Goal: Task Accomplishment & Management: Complete application form

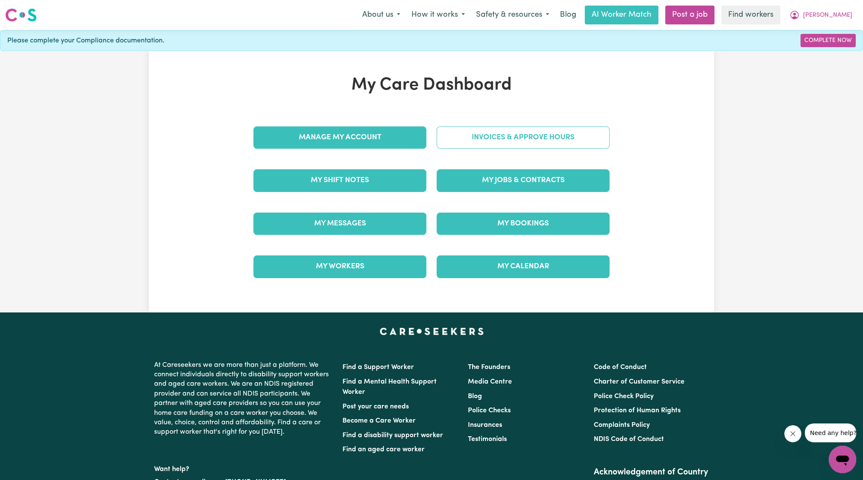
click at [485, 128] on link "Invoices & Approve Hours" at bounding box center [523, 137] width 173 height 22
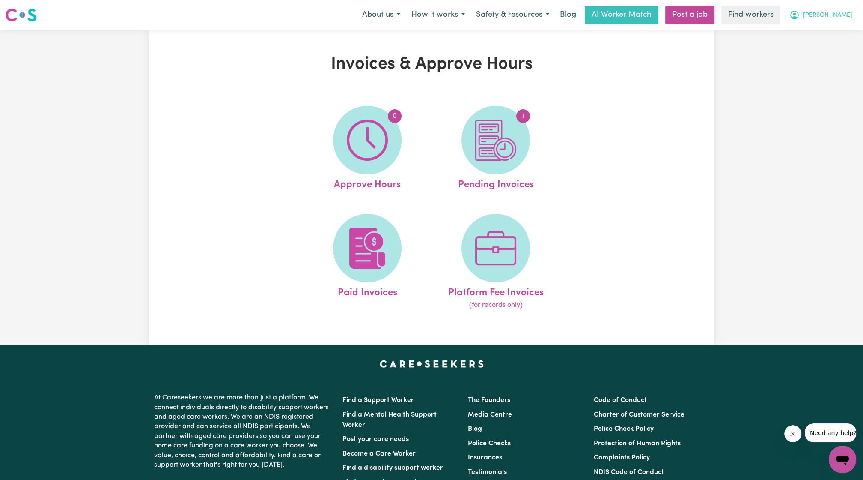
click at [831, 15] on button "[PERSON_NAME]" at bounding box center [821, 15] width 74 height 18
click at [820, 25] on link "My Dashboard" at bounding box center [824, 33] width 68 height 16
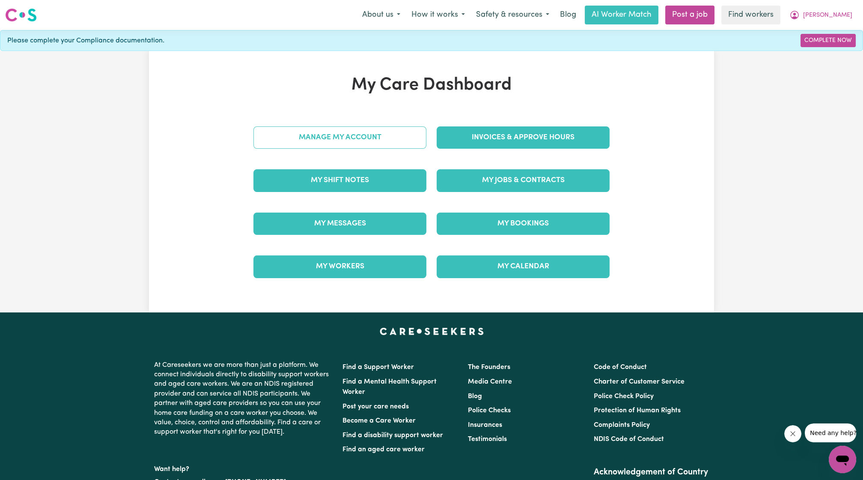
click at [371, 138] on link "Manage My Account" at bounding box center [339, 137] width 173 height 22
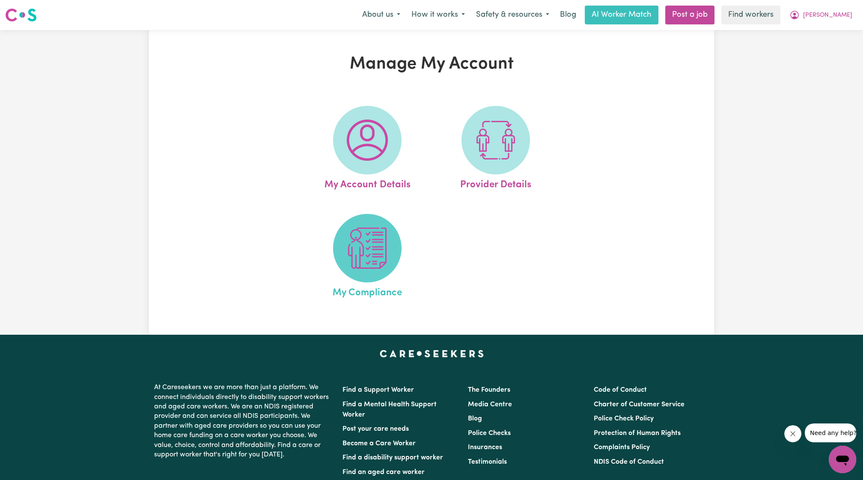
click at [355, 265] on img at bounding box center [367, 247] width 41 height 41
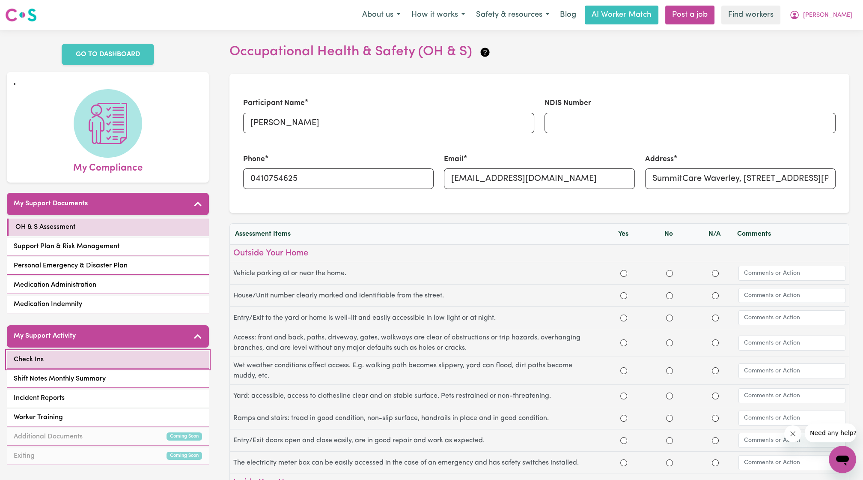
click at [167, 351] on link "Check Ins" at bounding box center [108, 360] width 202 height 18
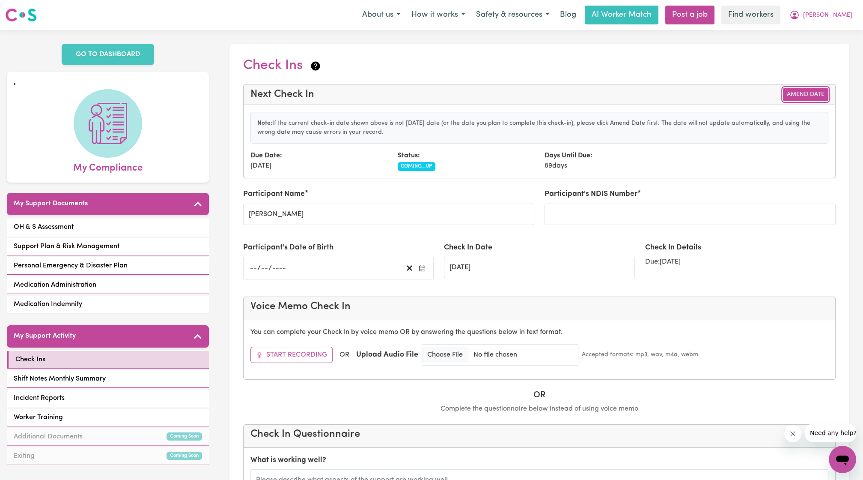
click at [794, 94] on button "Amend Date" at bounding box center [805, 94] width 45 height 13
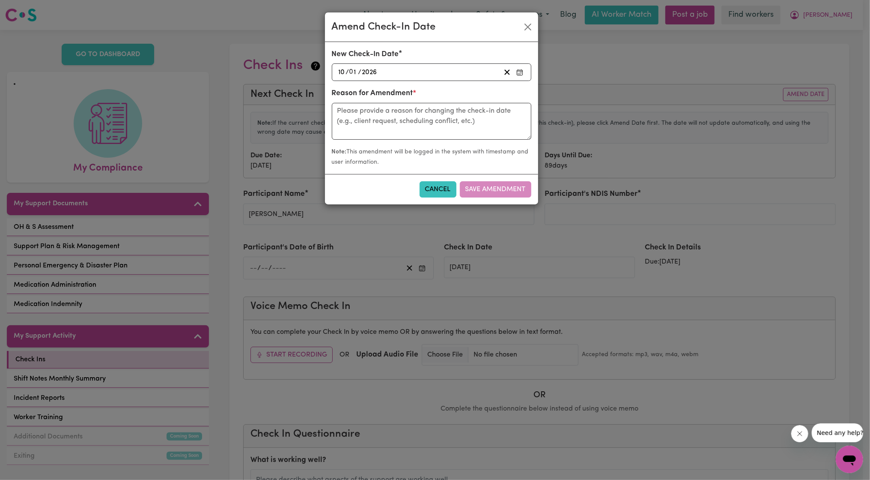
click at [448, 73] on div "2026-01-10 10 / 0 1 / 2026" at bounding box center [418, 72] width 163 height 12
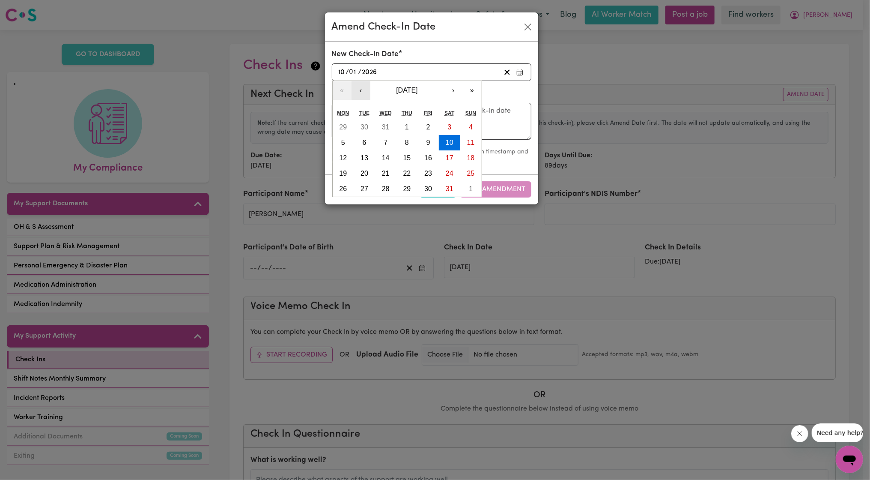
click at [361, 95] on button "‹" at bounding box center [361, 90] width 19 height 19
click at [340, 163] on button "13" at bounding box center [343, 157] width 21 height 15
type input "2025-10-13"
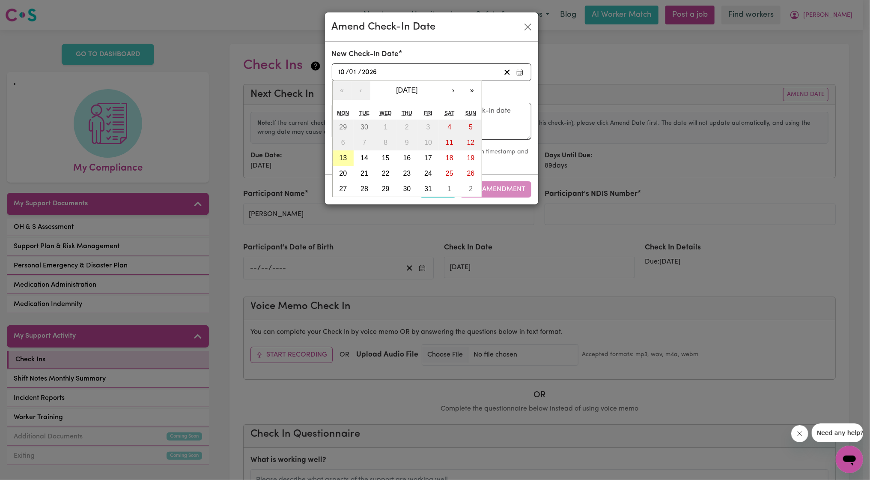
type input "13"
type input "10"
type input "2025"
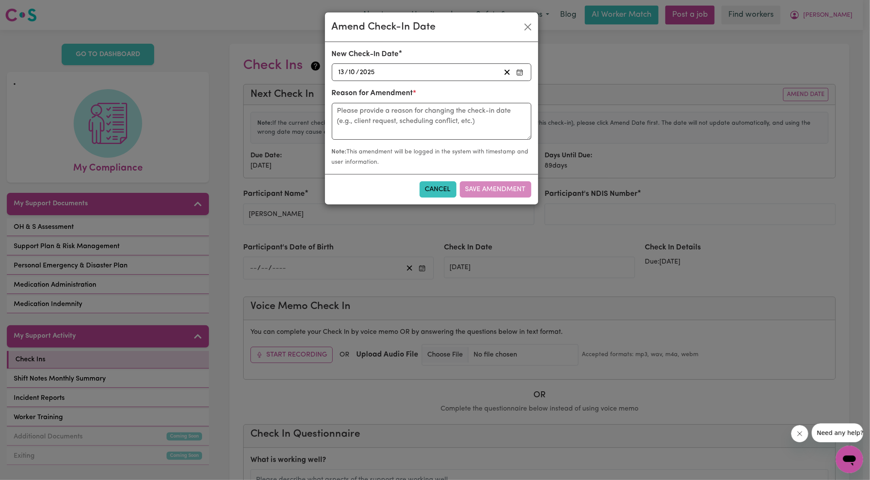
click at [396, 101] on div "Reason for Amendment *" at bounding box center [432, 113] width 200 height 51
click at [382, 114] on textarea at bounding box center [432, 121] width 200 height 37
type textarea "Call with Abigail"
click at [505, 188] on button "Save Amendment" at bounding box center [496, 189] width 72 height 16
type input "[DATE]"
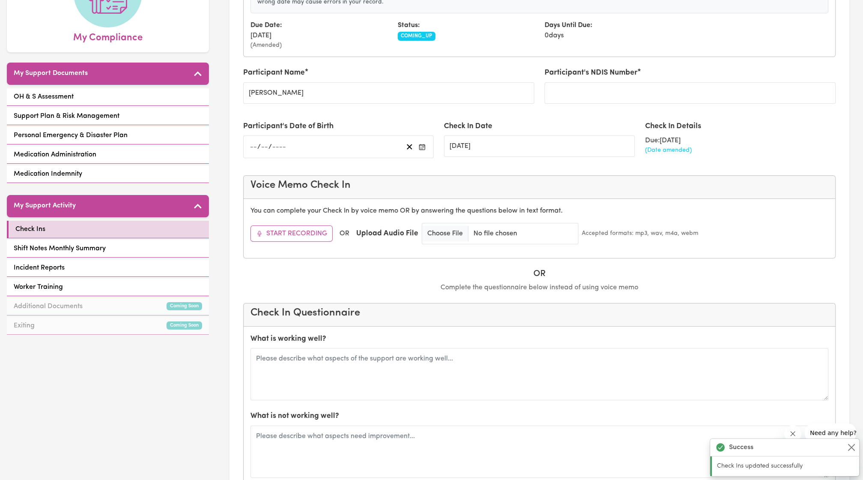
scroll to position [129, 0]
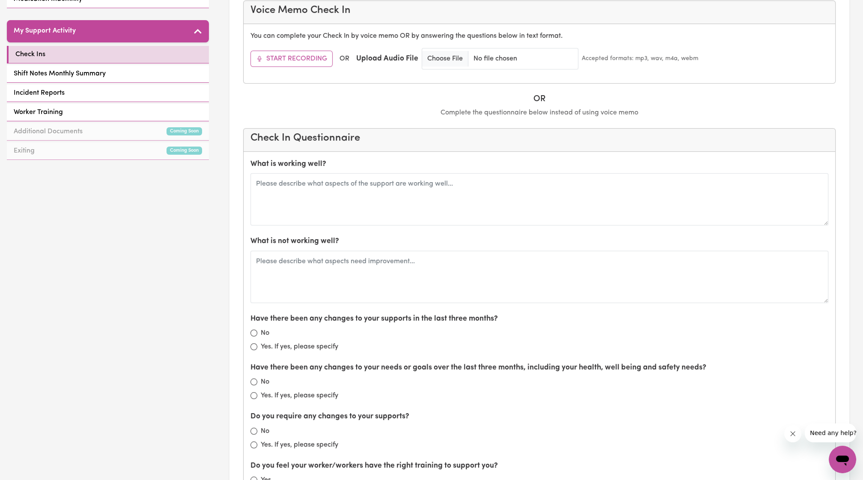
drag, startPoint x: 83, startPoint y: 212, endPoint x: 600, endPoint y: 228, distance: 517.9
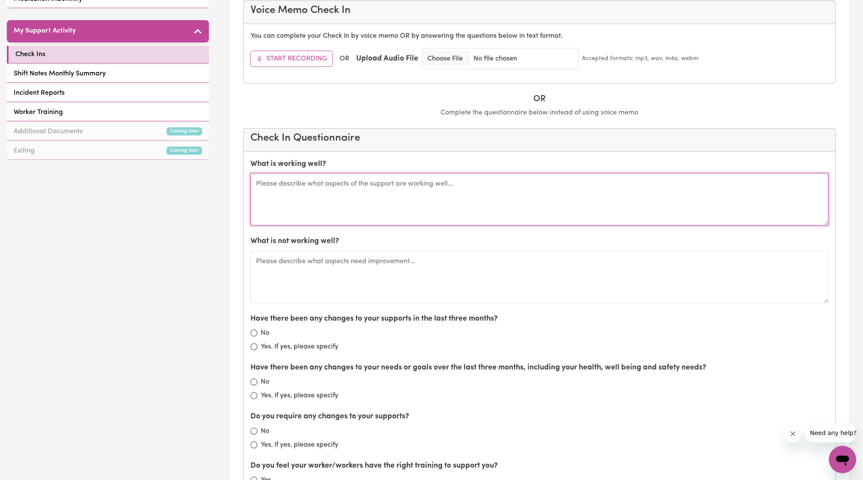
click at [558, 207] on textarea at bounding box center [539, 199] width 578 height 52
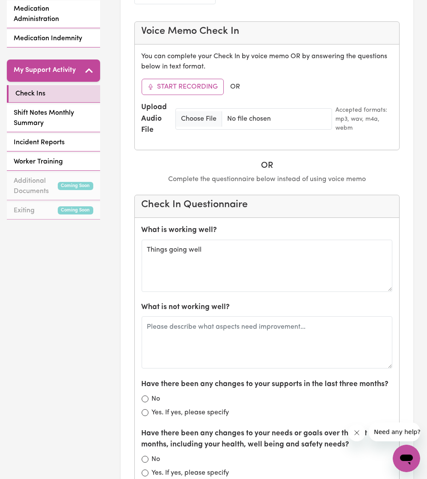
scroll to position [307, 0]
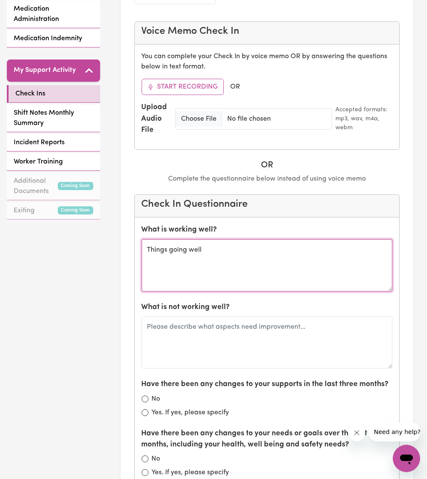
click at [269, 247] on textarea "Things going well" at bounding box center [267, 265] width 251 height 52
click at [229, 251] on textarea "Things going well, still helping with afternoon evening routine and companionsh…" at bounding box center [267, 265] width 251 height 52
click at [208, 257] on textarea "Things going well, still helping with afternoon evening routine and companionsh…" at bounding box center [267, 265] width 251 height 52
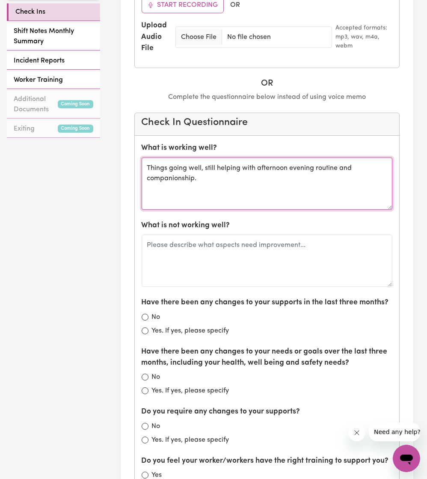
scroll to position [391, 0]
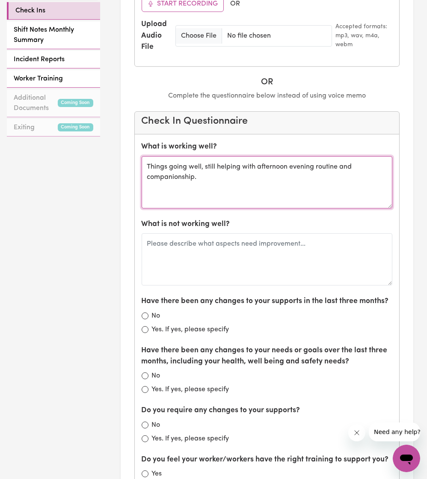
type textarea "Things going well, still helping with afternoon evening routine and companionsh…"
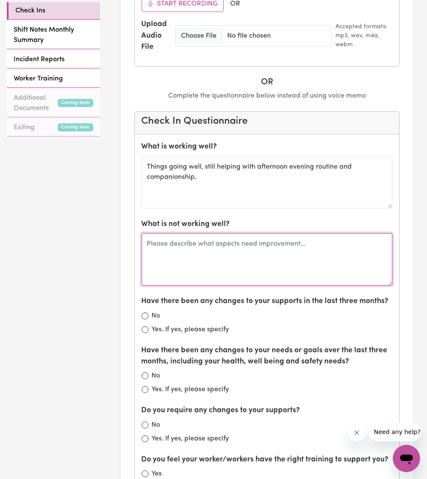
click at [191, 262] on textarea at bounding box center [267, 259] width 251 height 52
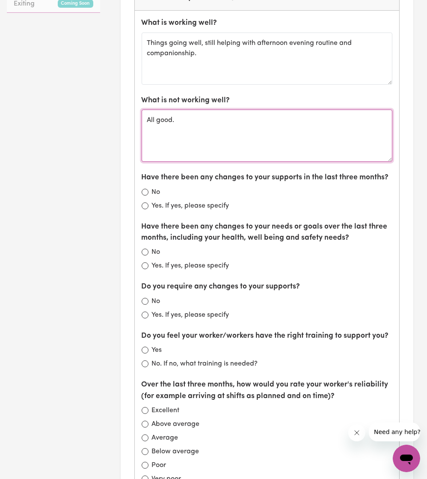
scroll to position [516, 0]
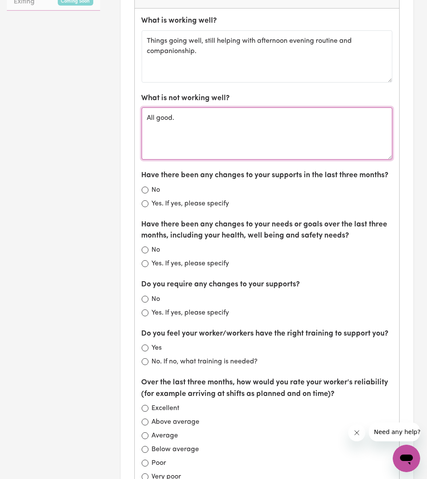
type textarea "All good."
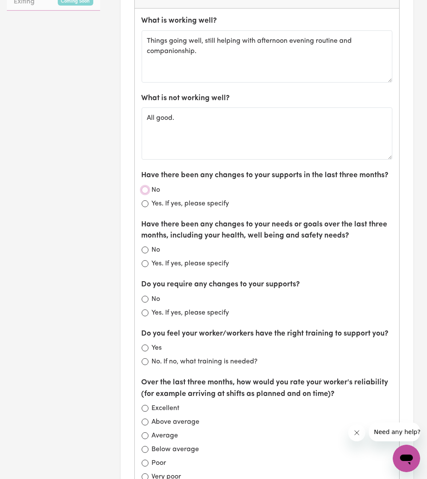
click at [144, 187] on input "No" at bounding box center [145, 190] width 7 height 7
radio input "true"
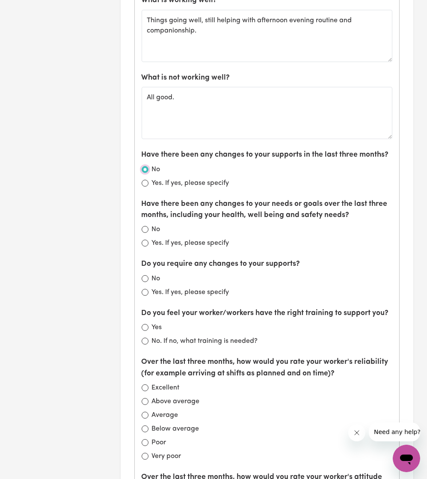
scroll to position [537, 0]
click at [143, 228] on input "No" at bounding box center [145, 229] width 7 height 7
radio input "true"
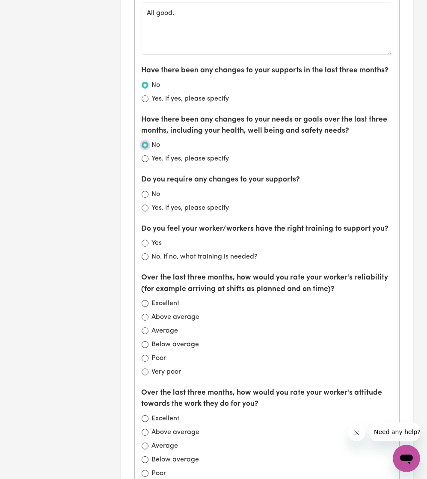
scroll to position [622, 0]
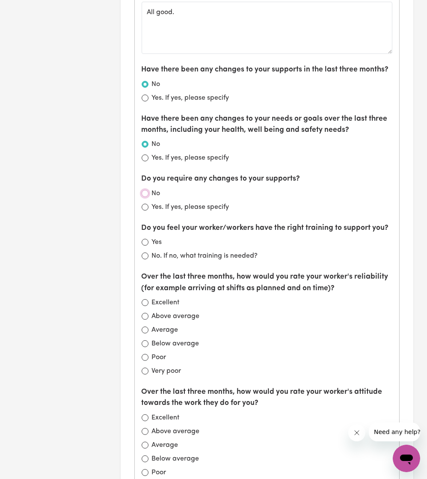
click at [145, 190] on input "No" at bounding box center [145, 193] width 7 height 7
radio input "true"
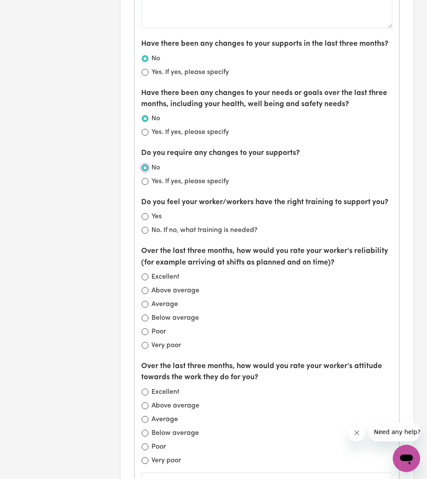
scroll to position [654, 0]
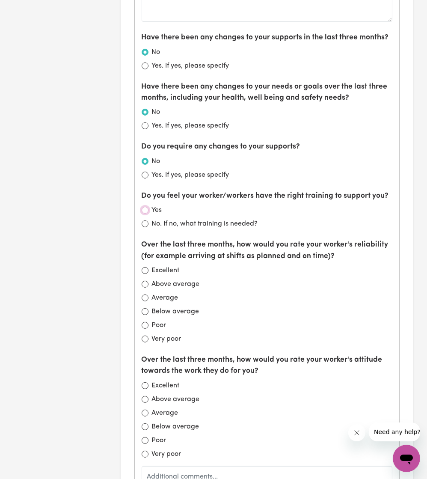
click at [142, 207] on input "Yes" at bounding box center [145, 210] width 7 height 7
radio input "true"
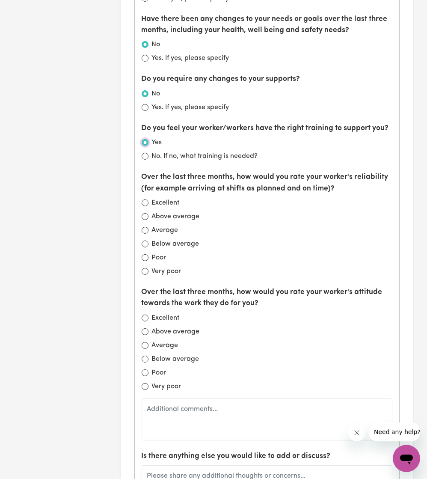
scroll to position [722, 0]
click at [146, 200] on input "Excellent" at bounding box center [145, 203] width 7 height 7
radio input "true"
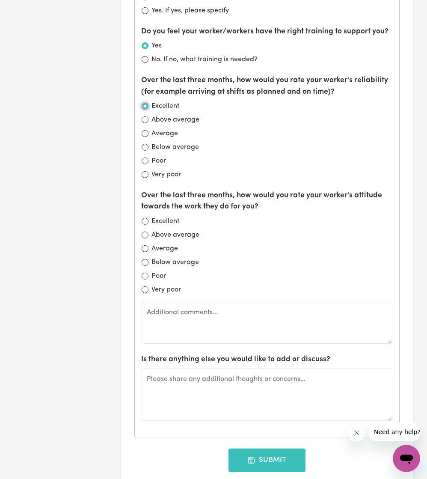
scroll to position [819, 0]
click at [146, 218] on input "Excellent" at bounding box center [145, 221] width 7 height 7
radio input "true"
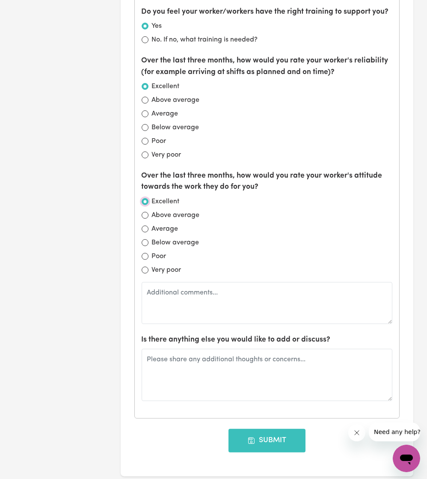
scroll to position [1116, 0]
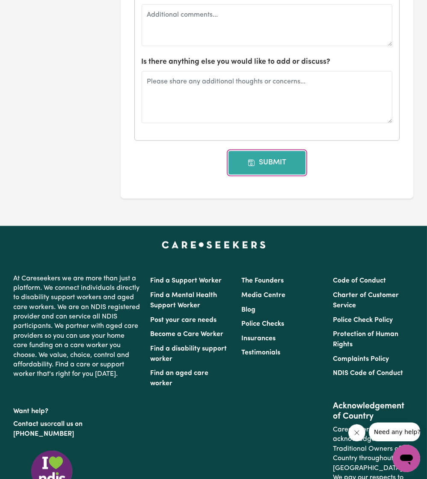
click at [250, 161] on icon "button" at bounding box center [252, 163] width 8 height 8
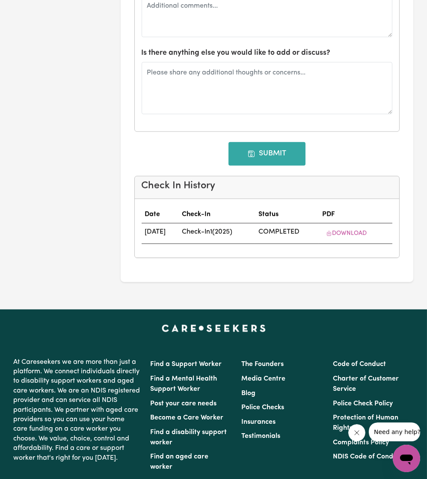
type input "13/01/2026"
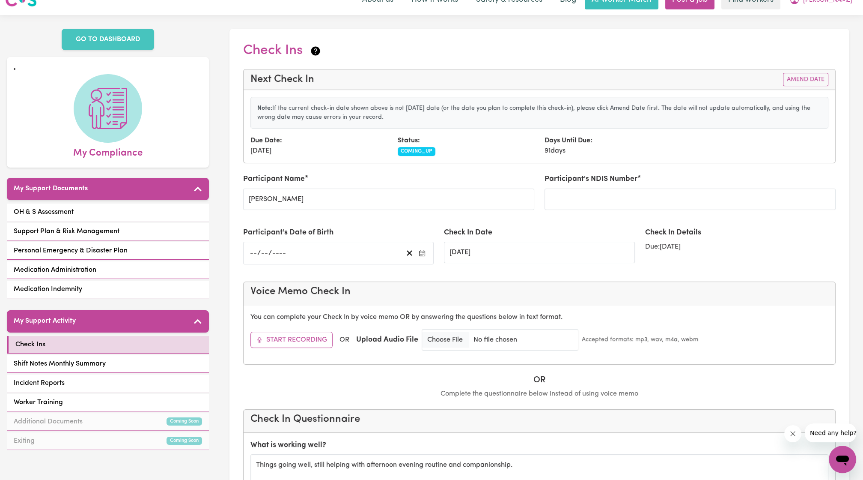
scroll to position [0, 0]
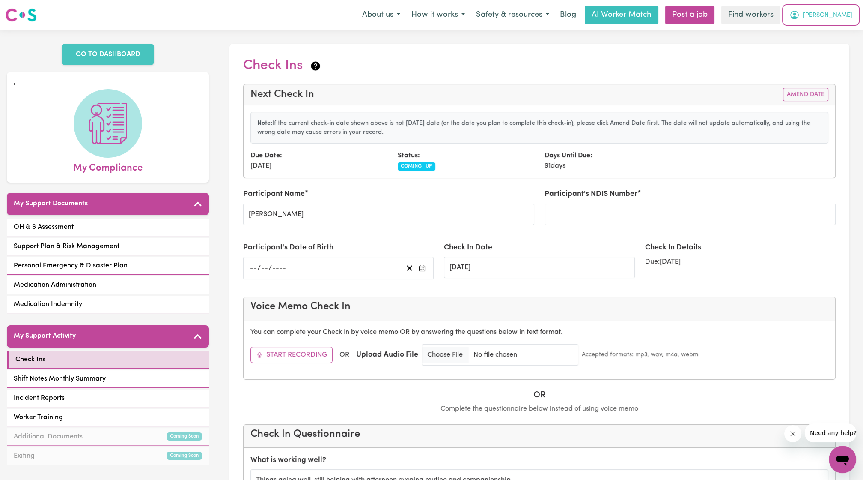
click at [836, 17] on span "[PERSON_NAME]" at bounding box center [827, 15] width 49 height 9
click at [819, 51] on link "Logout" at bounding box center [824, 49] width 68 height 16
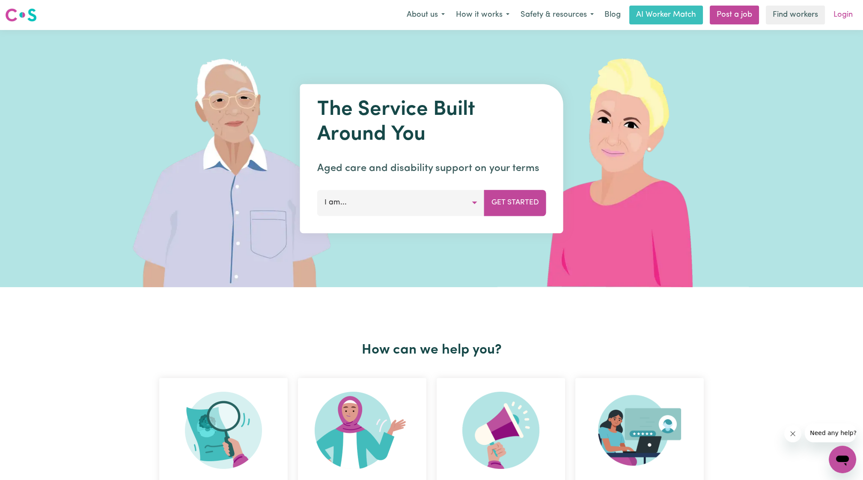
click at [841, 13] on link "Login" at bounding box center [844, 15] width 30 height 19
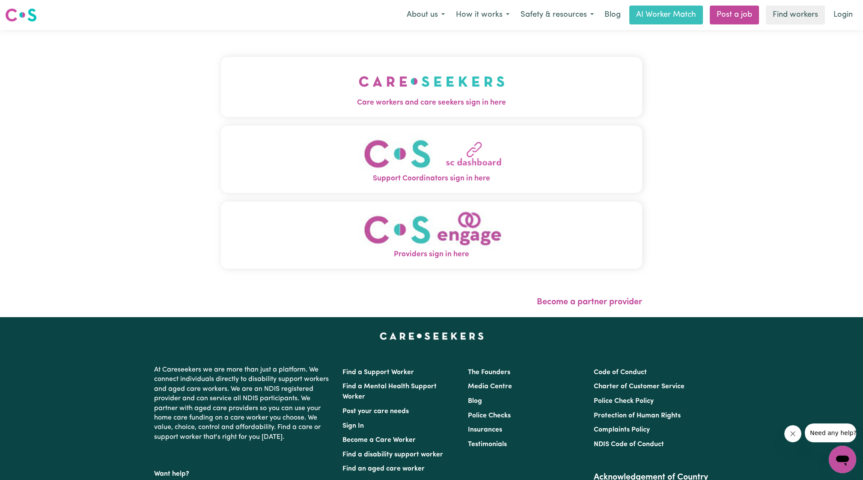
click at [418, 66] on img "Care workers and care seekers sign in here" at bounding box center [432, 82] width 146 height 32
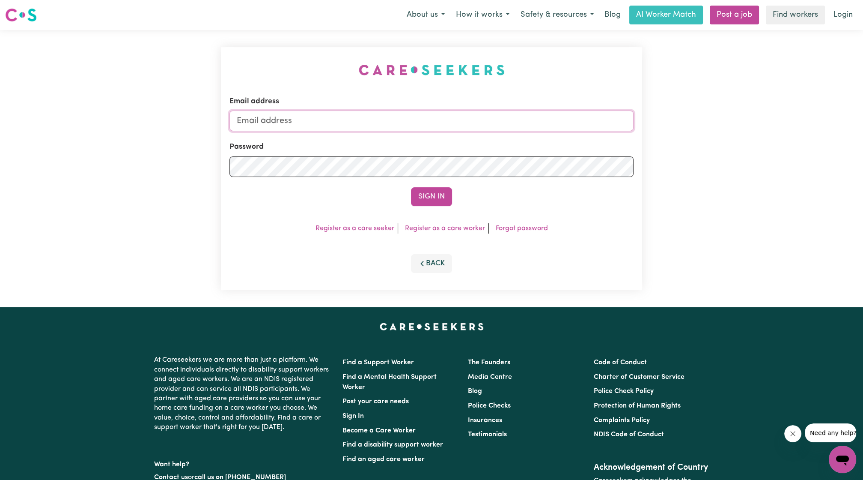
click at [416, 127] on input "Email address" at bounding box center [432, 120] width 404 height 21
click at [404, 123] on input "ethan@careseekers.com.au" at bounding box center [432, 120] width 404 height 21
drag, startPoint x: 281, startPoint y: 119, endPoint x: 468, endPoint y: 119, distance: 186.7
click at [468, 119] on input "superuser~ethan@careseekers.com.au" at bounding box center [432, 120] width 404 height 21
type input "superuser~alice@strivesupport.com.au"
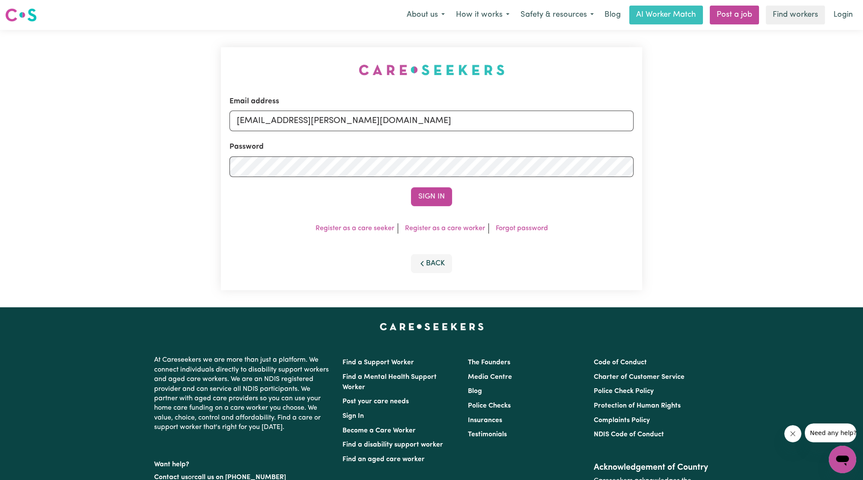
click at [411, 187] on button "Sign In" at bounding box center [431, 196] width 41 height 19
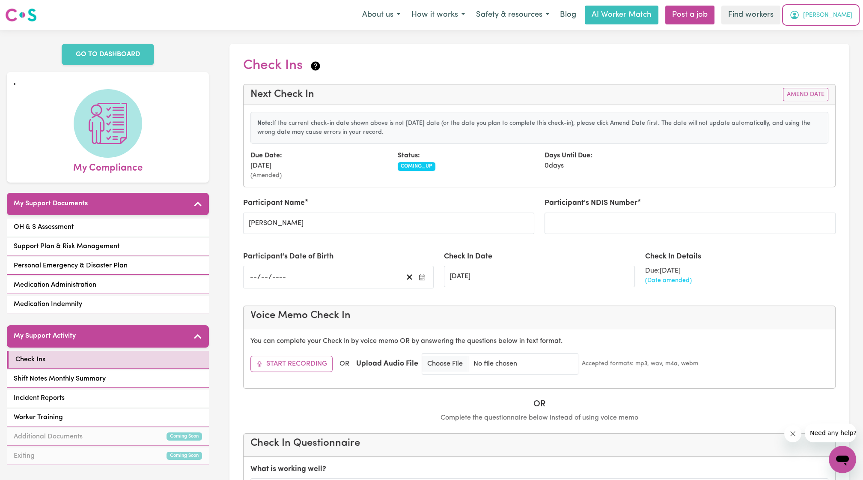
click at [841, 17] on span "[PERSON_NAME]" at bounding box center [827, 15] width 49 height 9
click at [823, 35] on link "My Dashboard" at bounding box center [824, 33] width 68 height 16
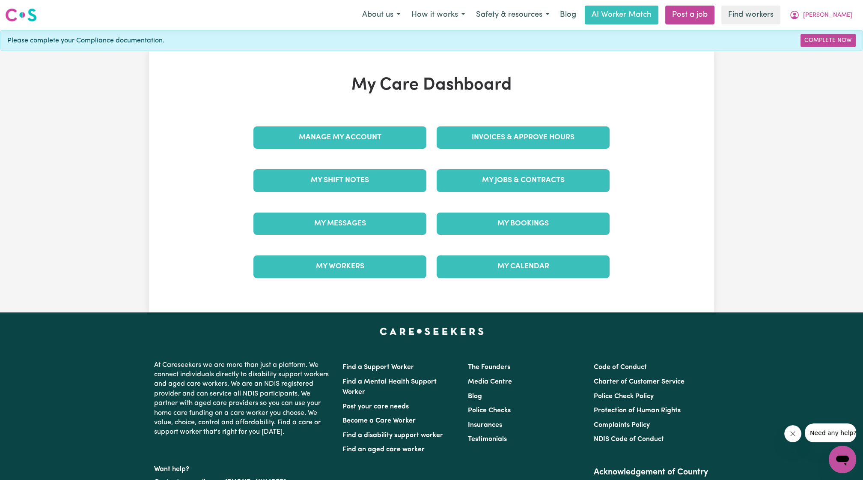
click at [354, 113] on div "My Care Dashboard Manage My Account Invoices & Approve Hours My Shift Notes My …" at bounding box center [431, 181] width 377 height 213
click at [350, 148] on div "Manage My Account" at bounding box center [339, 137] width 183 height 43
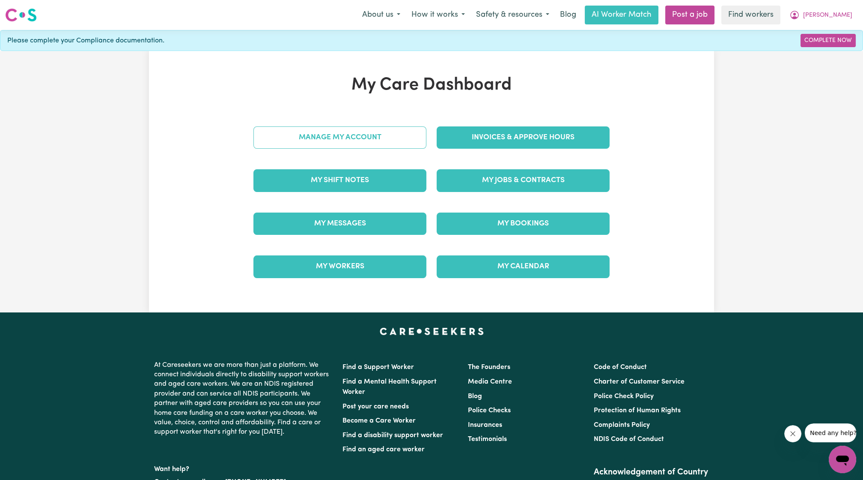
click at [362, 136] on link "Manage My Account" at bounding box center [339, 137] width 173 height 22
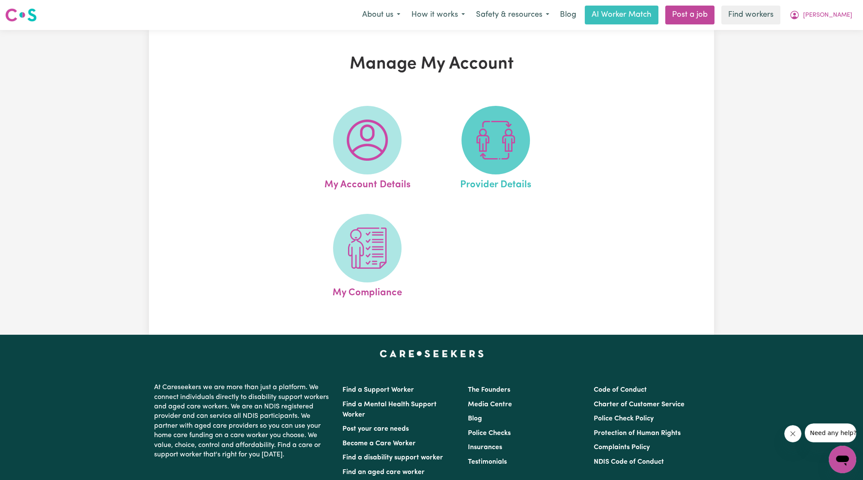
click at [485, 145] on img at bounding box center [495, 139] width 41 height 41
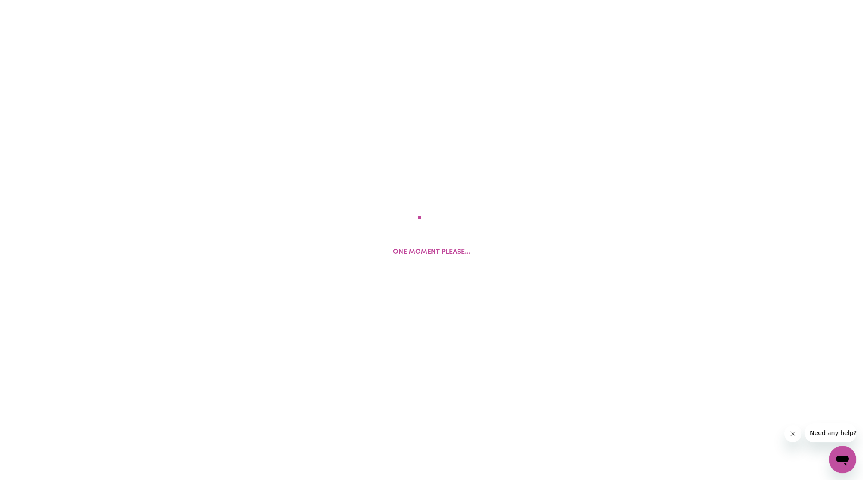
select select "AGED_HOME_CARE"
